Goal: Information Seeking & Learning: Learn about a topic

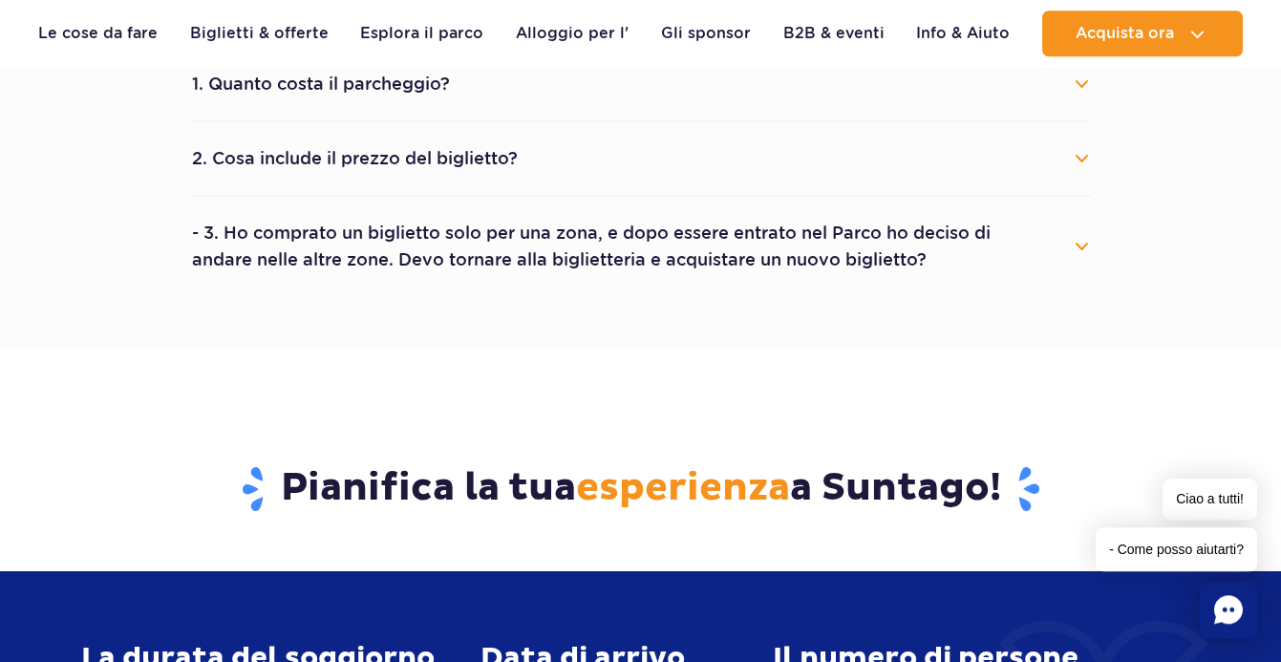
scroll to position [974, 0]
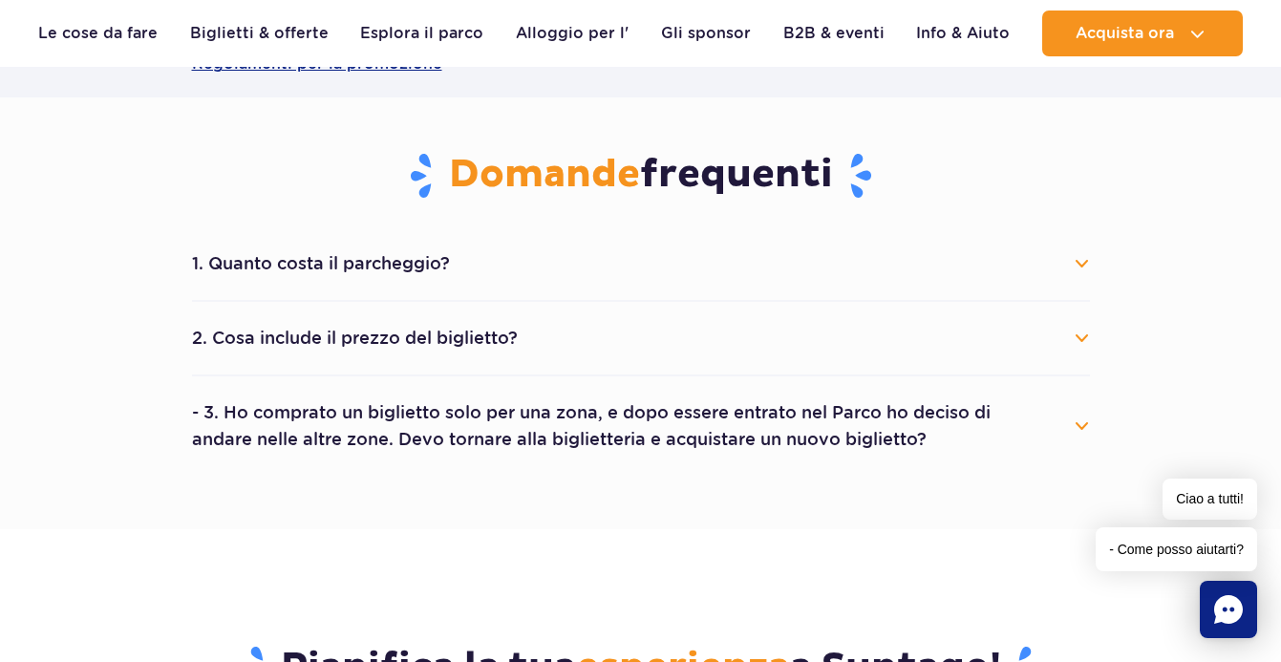
click at [302, 337] on button "2. Cosa include il prezzo del biglietto?" at bounding box center [641, 338] width 898 height 42
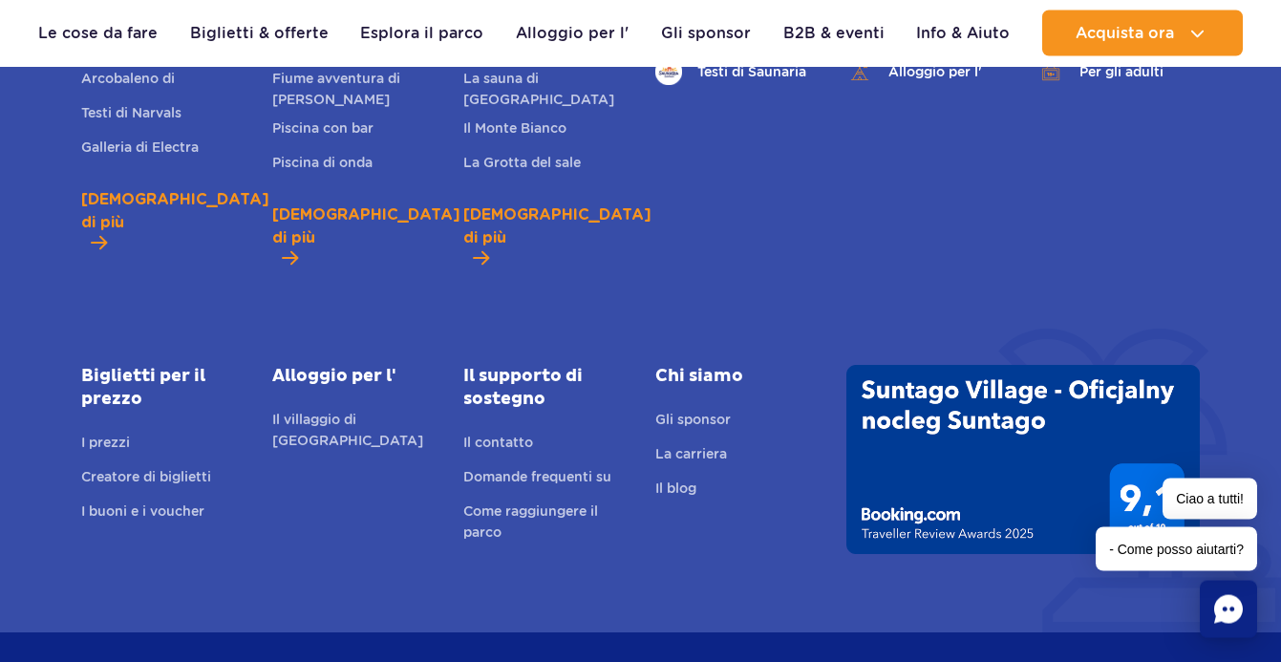
scroll to position [2923, 0]
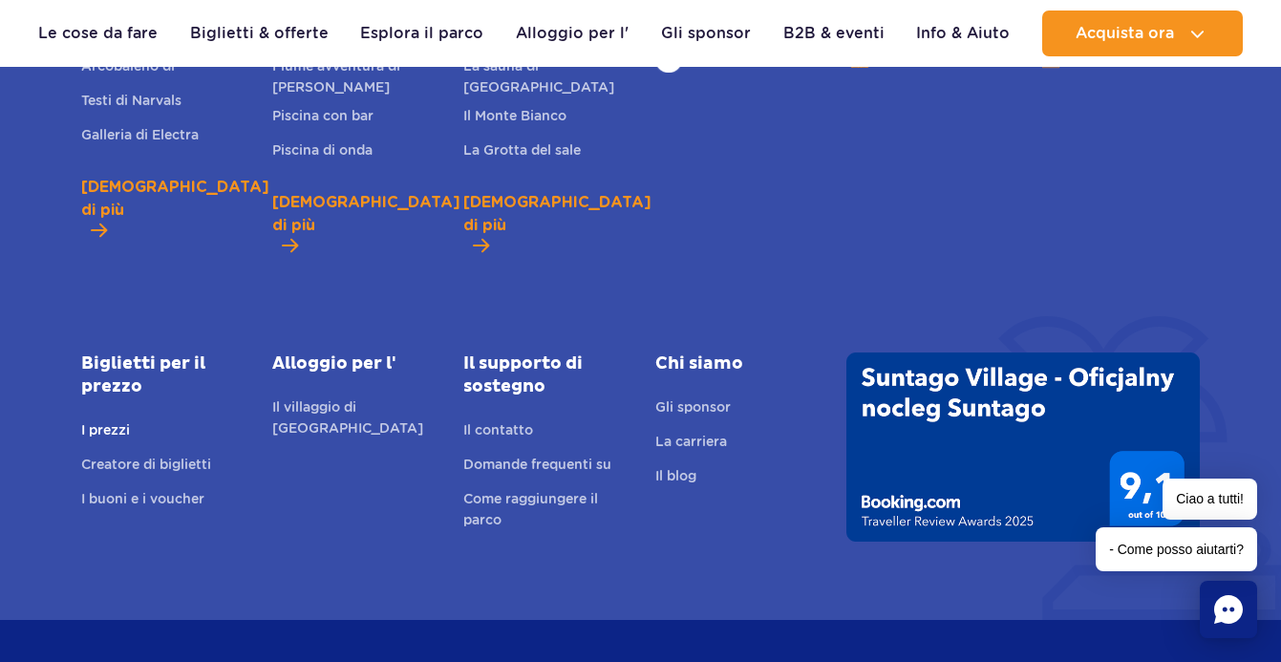
click at [118, 419] on link "I prezzi" at bounding box center [105, 432] width 49 height 27
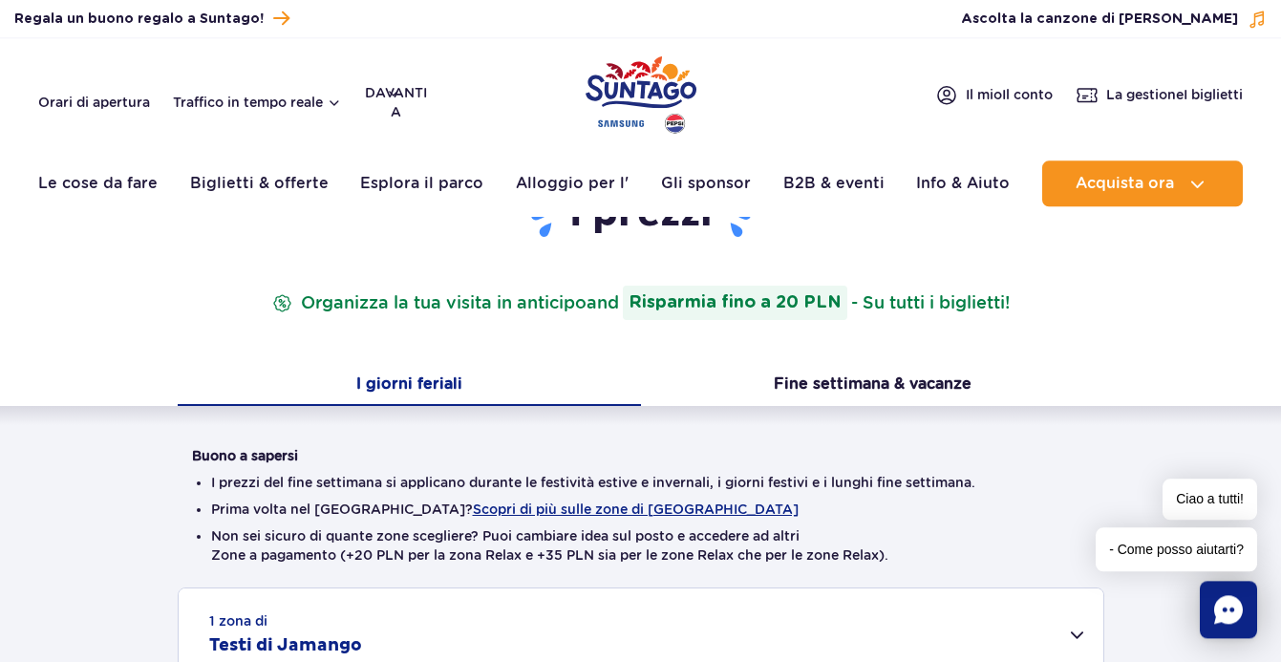
scroll to position [390, 0]
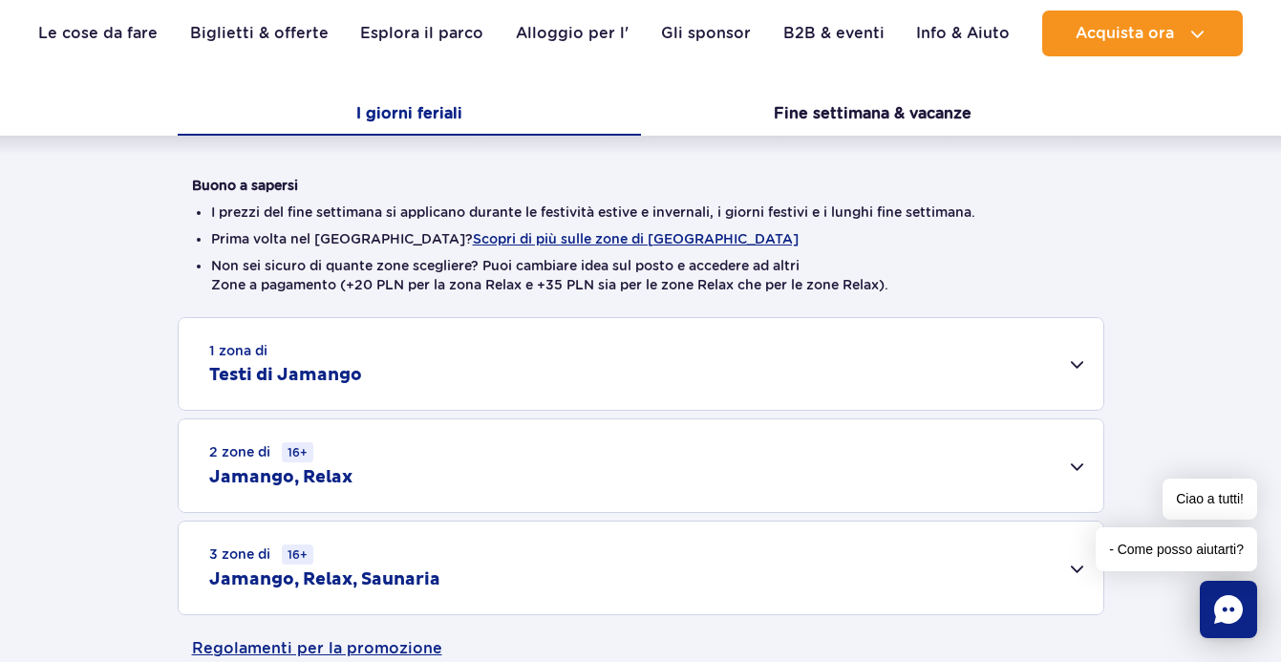
click at [360, 379] on h2 "Testi di Jamango" at bounding box center [285, 375] width 153 height 23
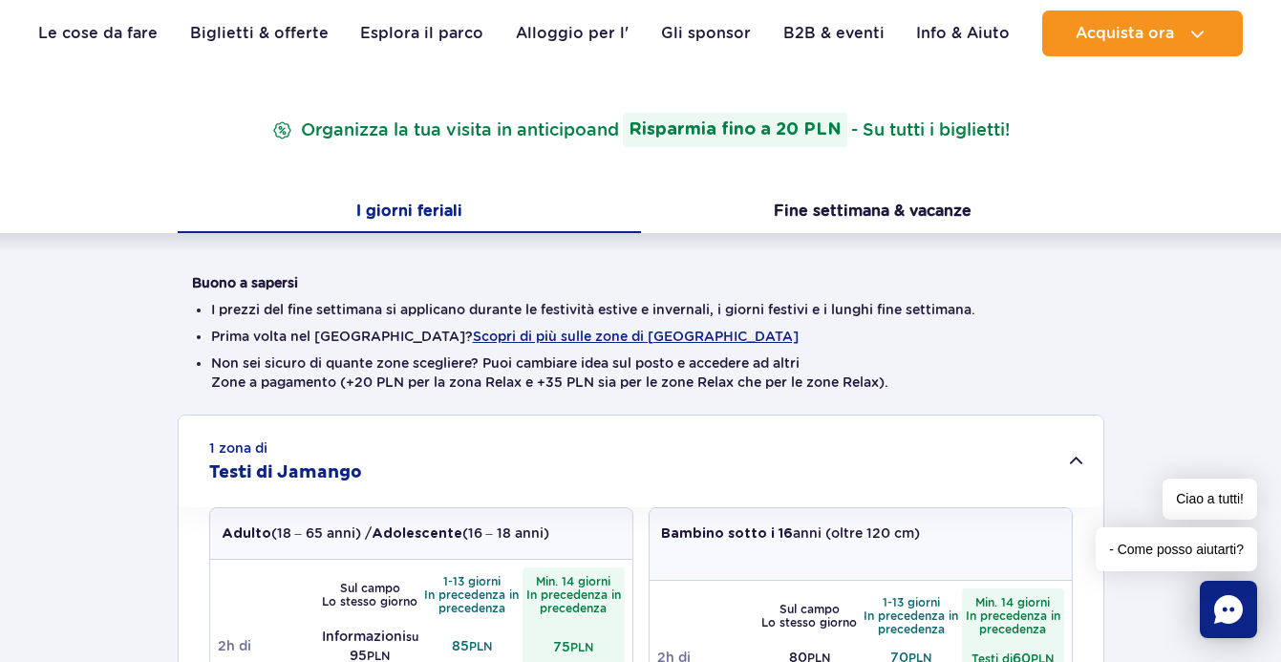
scroll to position [0, 0]
